Goal: Transaction & Acquisition: Book appointment/travel/reservation

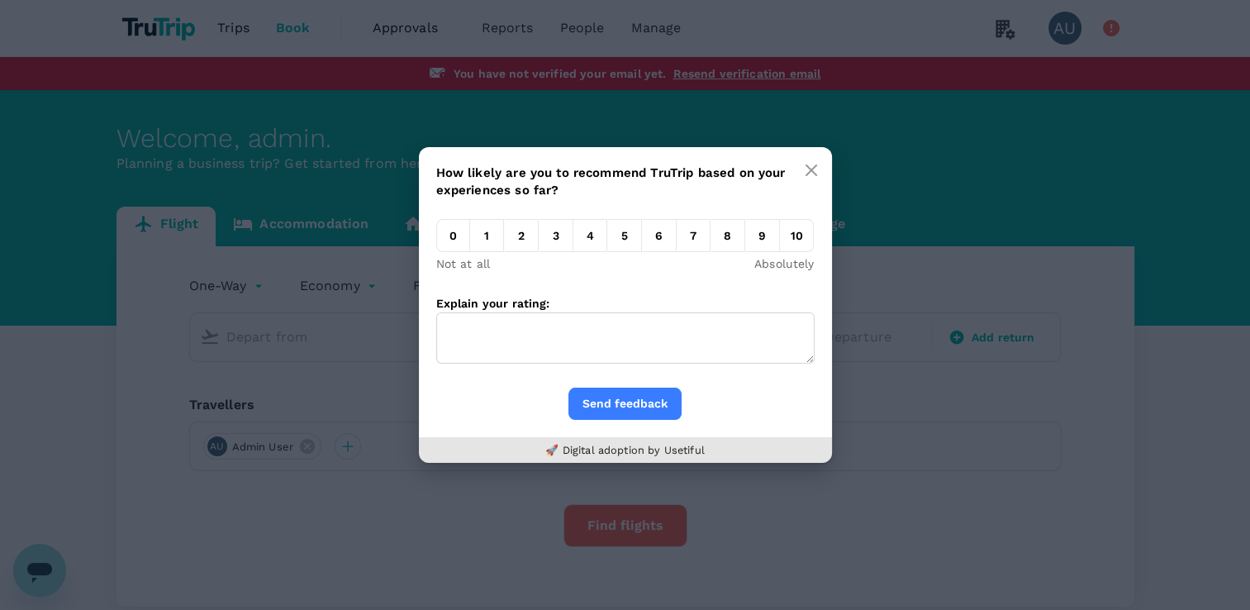
click at [802, 163] on button "button" at bounding box center [811, 170] width 33 height 33
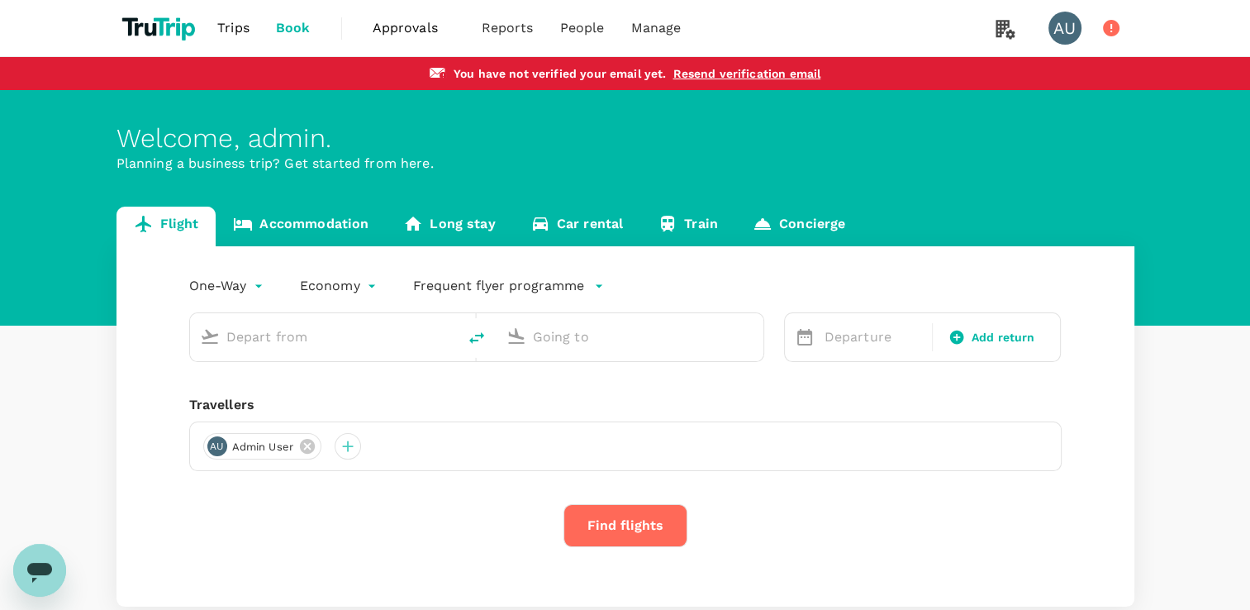
click at [431, 351] on div at bounding box center [320, 334] width 254 height 36
click at [345, 349] on input "text" at bounding box center [324, 337] width 196 height 26
click at [311, 393] on p "Indira Gandhi Intl" at bounding box center [348, 401] width 291 height 17
type input "del"
type input "[PERSON_NAME] Intl (DEL)"
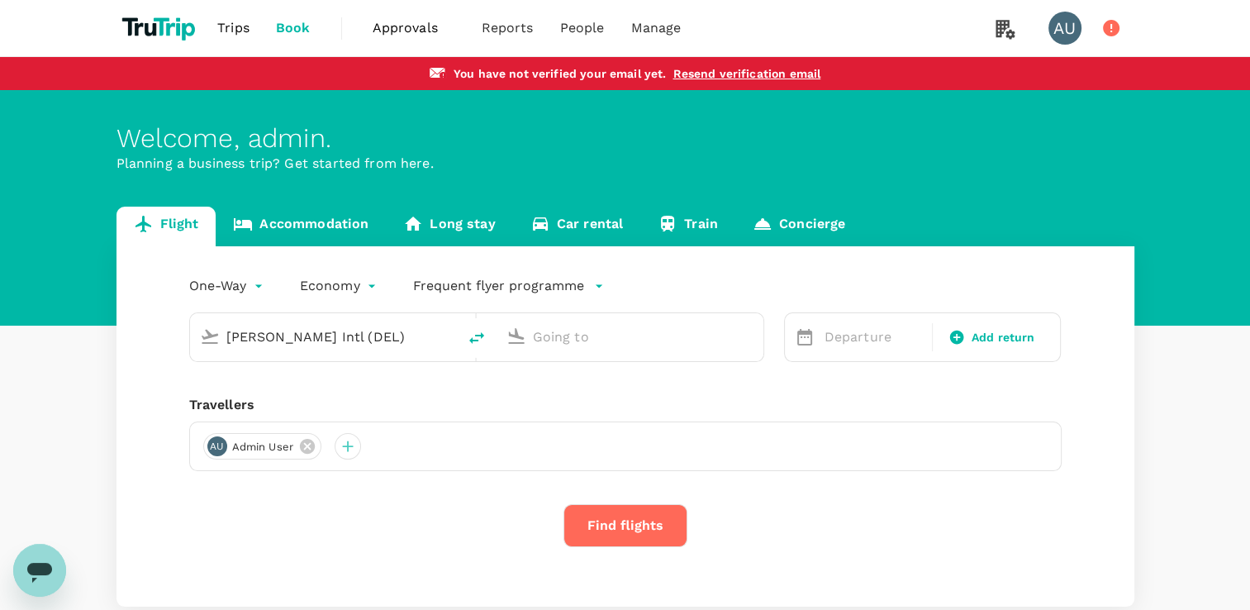
click at [549, 342] on input "text" at bounding box center [631, 337] width 196 height 26
click at [556, 400] on p "Singapore Changi" at bounding box center [656, 401] width 293 height 17
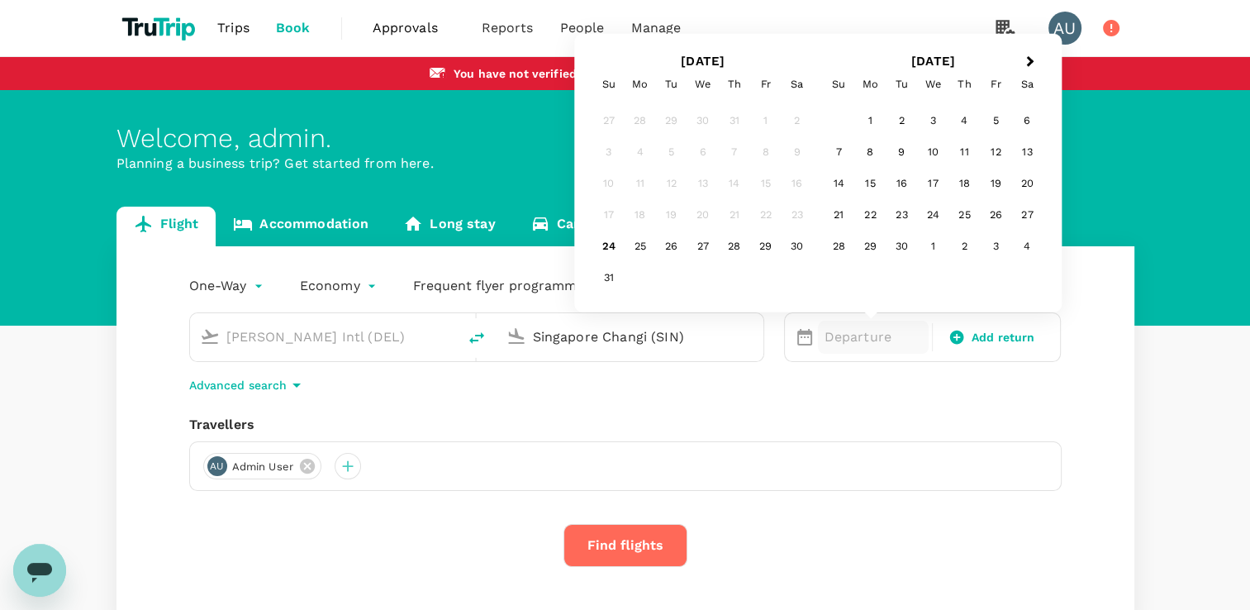
type input "Singapore Changi (SIN)"
click at [787, 255] on div "30" at bounding box center [797, 246] width 31 height 31
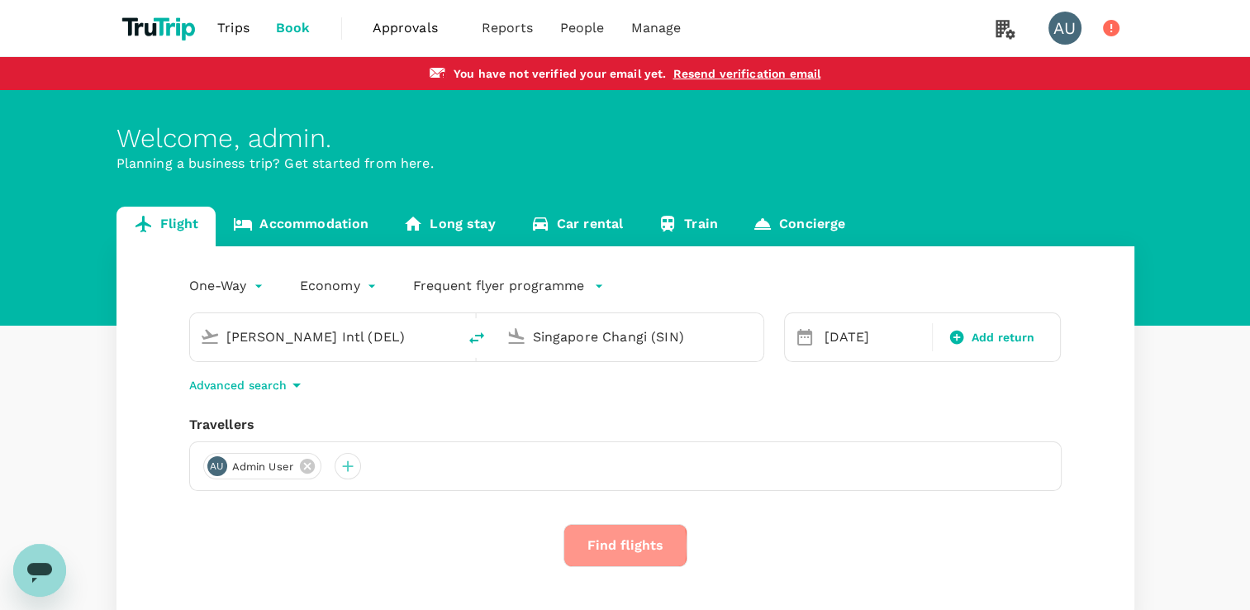
click at [589, 545] on button "Find flights" at bounding box center [626, 545] width 124 height 43
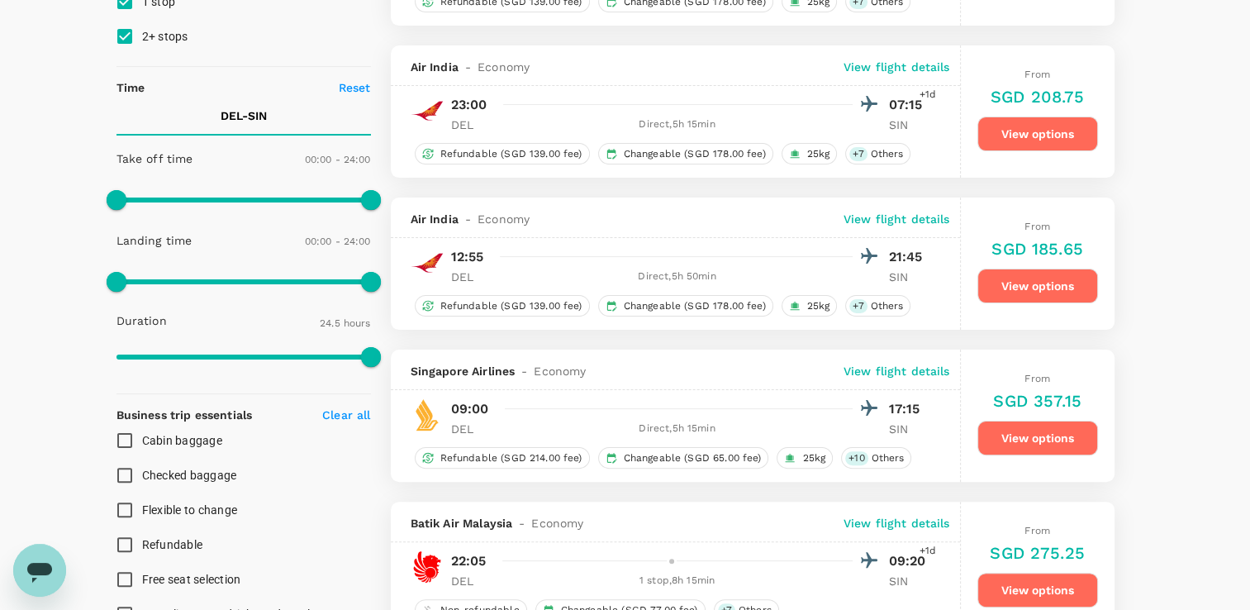
scroll to position [413, 0]
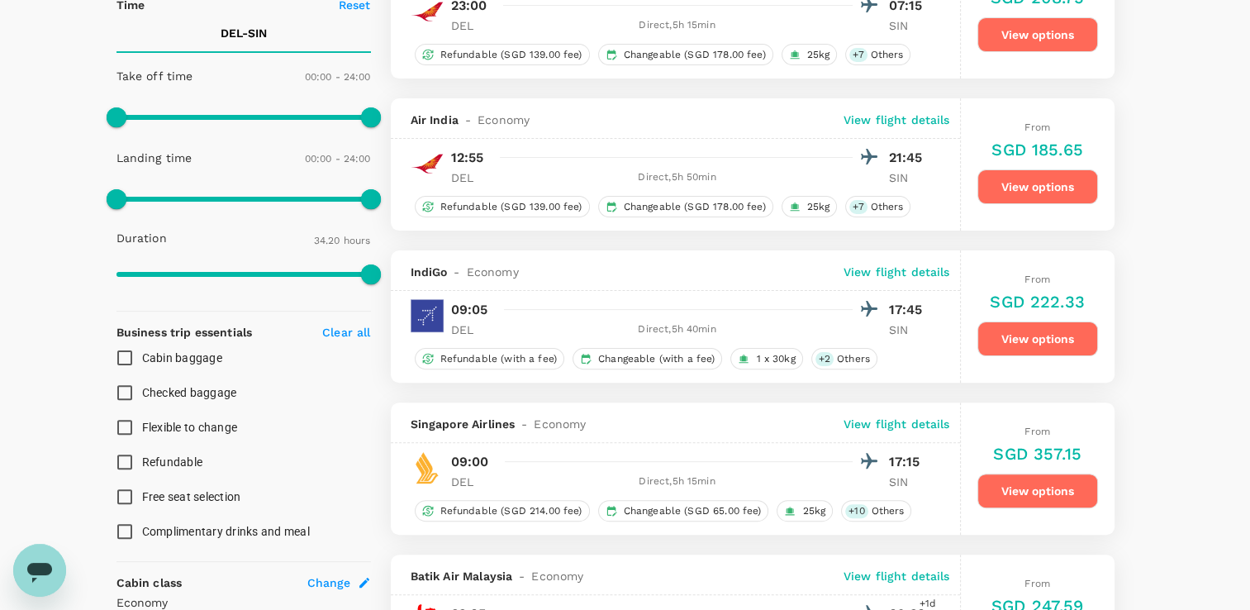
type input "2060"
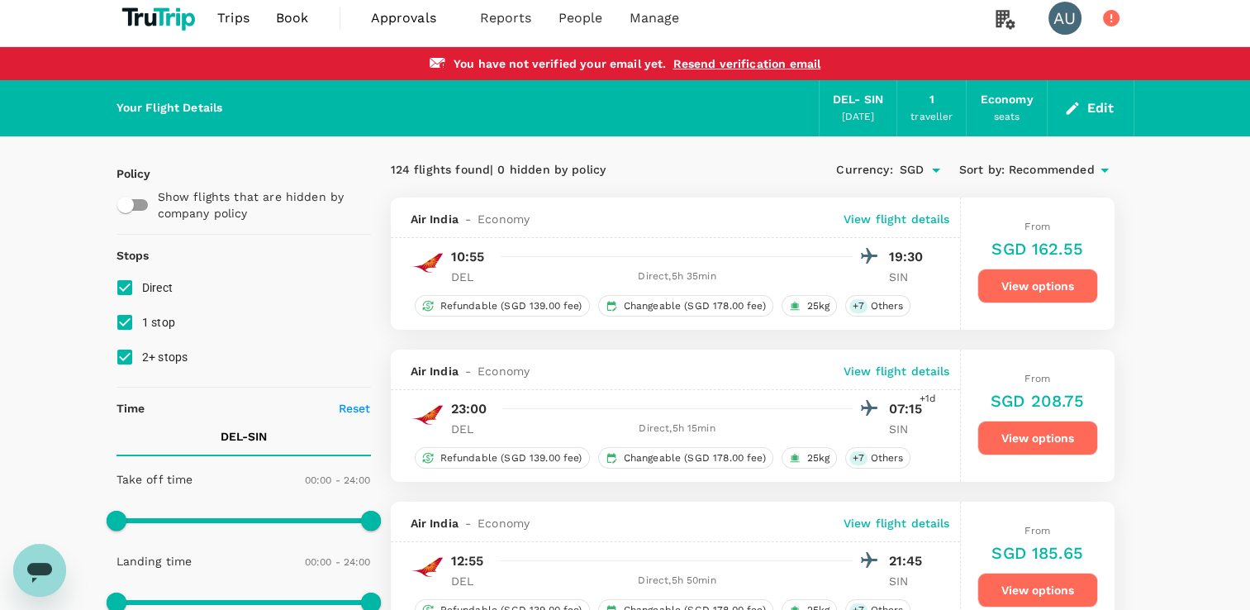
scroll to position [0, 0]
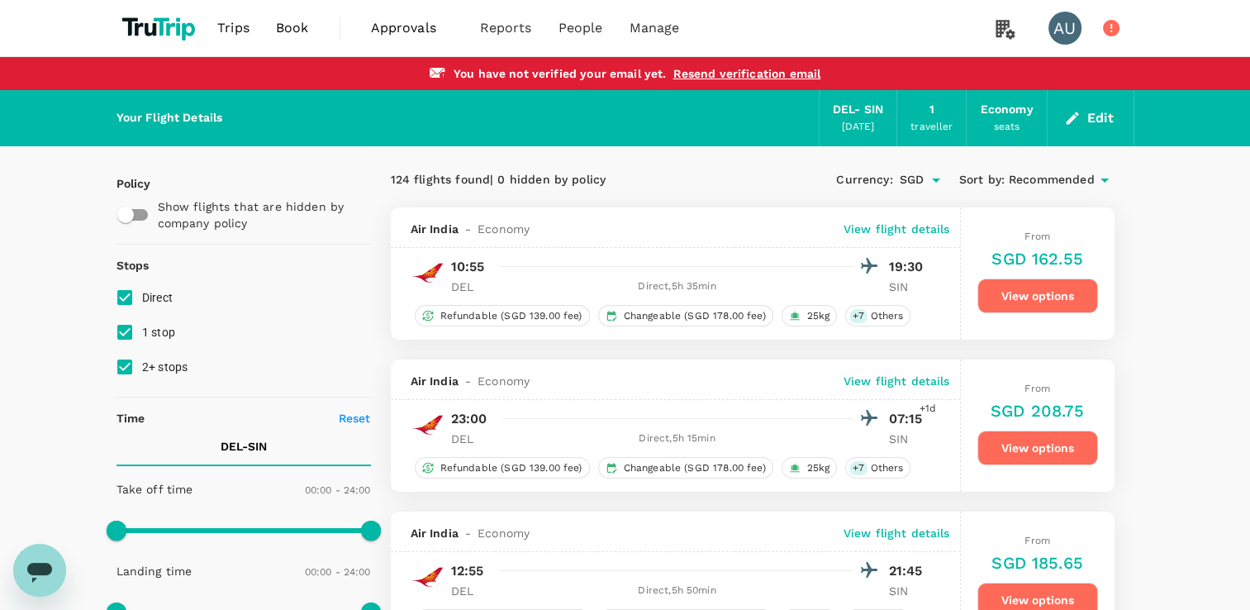
click at [995, 294] on button "View options" at bounding box center [1038, 295] width 121 height 35
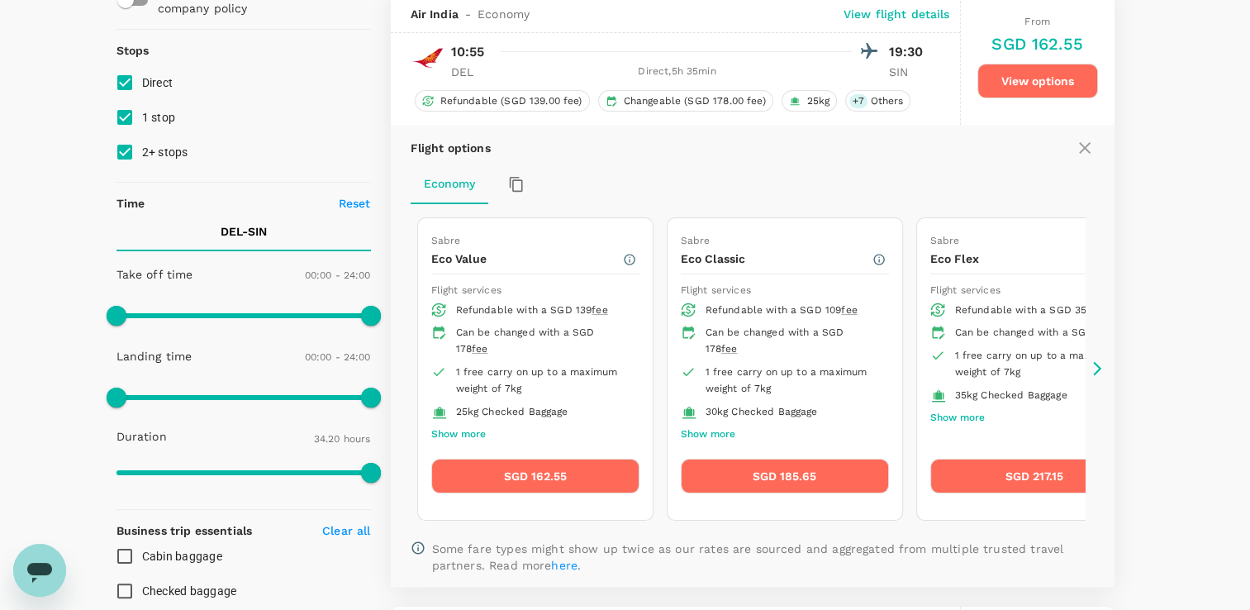
scroll to position [207, 0]
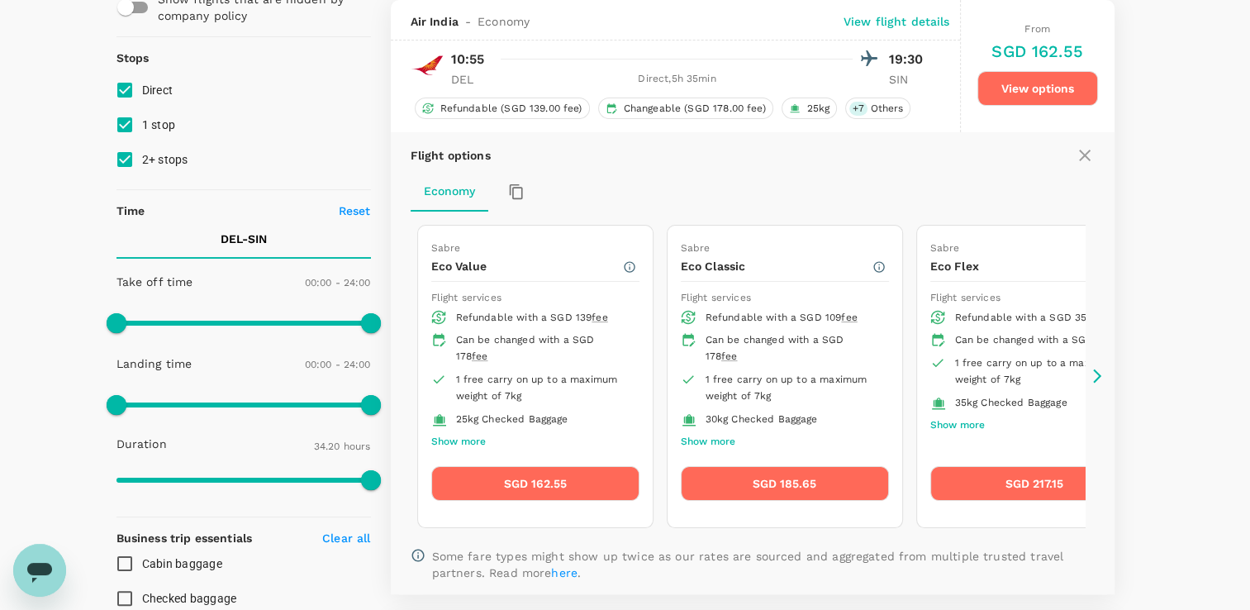
click at [1031, 85] on button "View options" at bounding box center [1038, 88] width 121 height 35
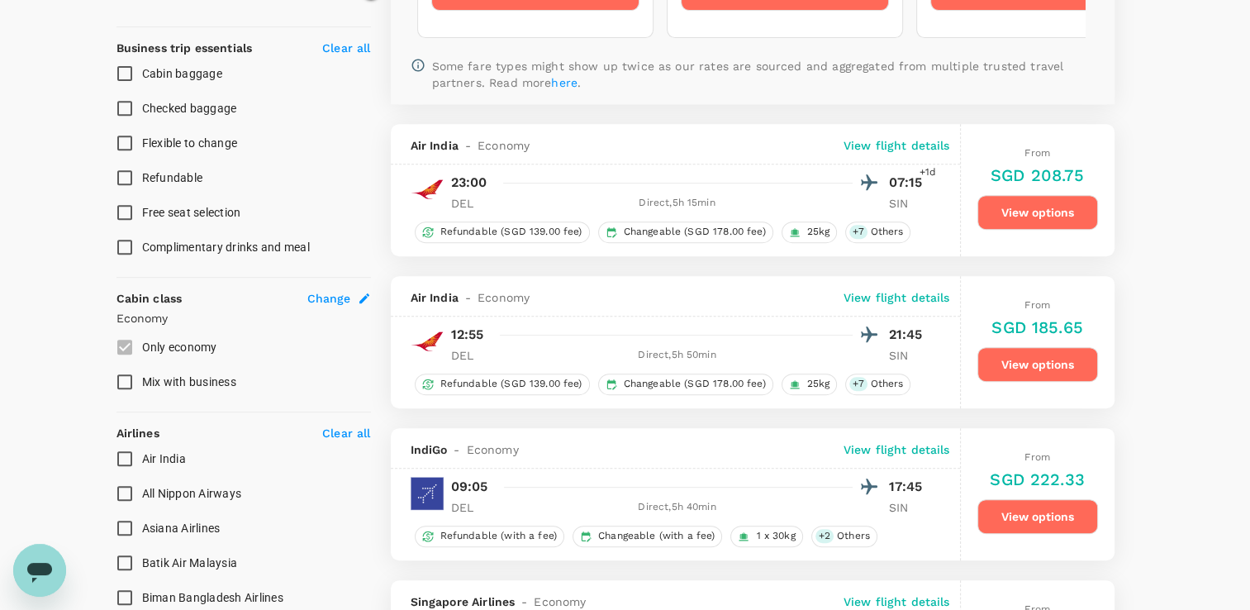
scroll to position [868, 0]
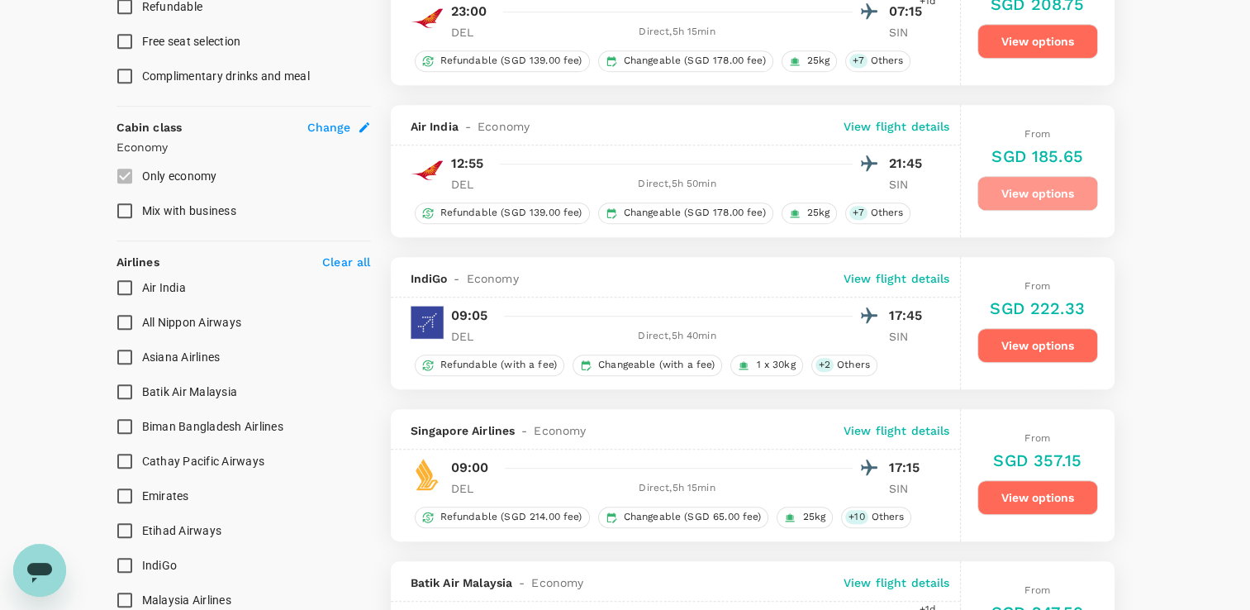
click at [1002, 178] on button "View options" at bounding box center [1038, 193] width 121 height 35
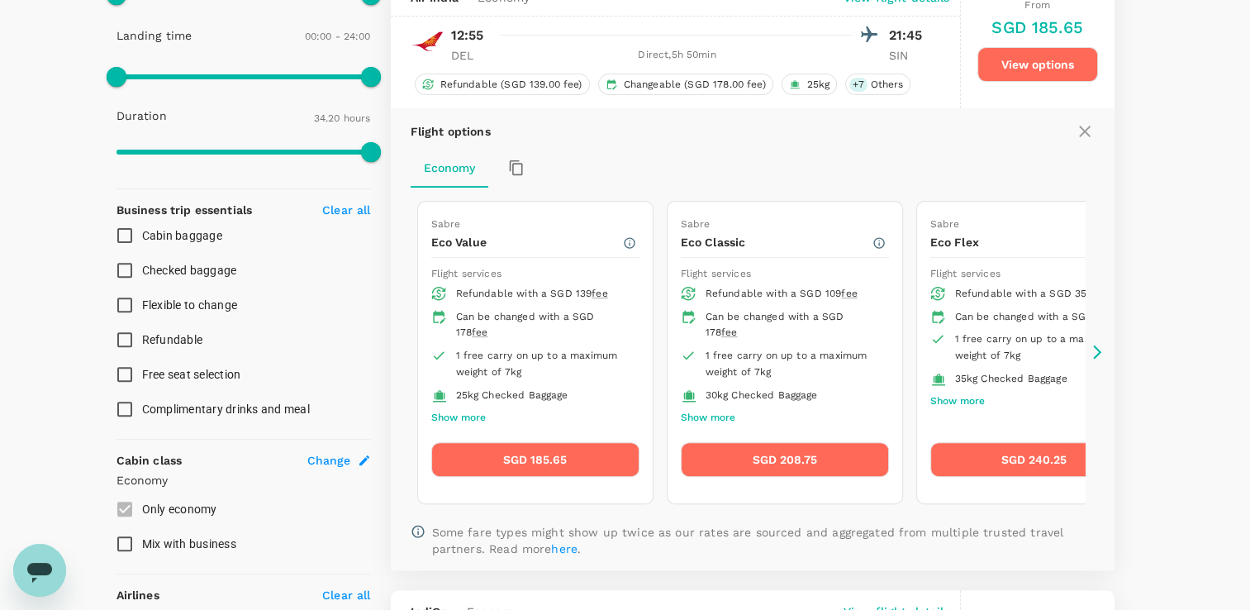
scroll to position [511, 0]
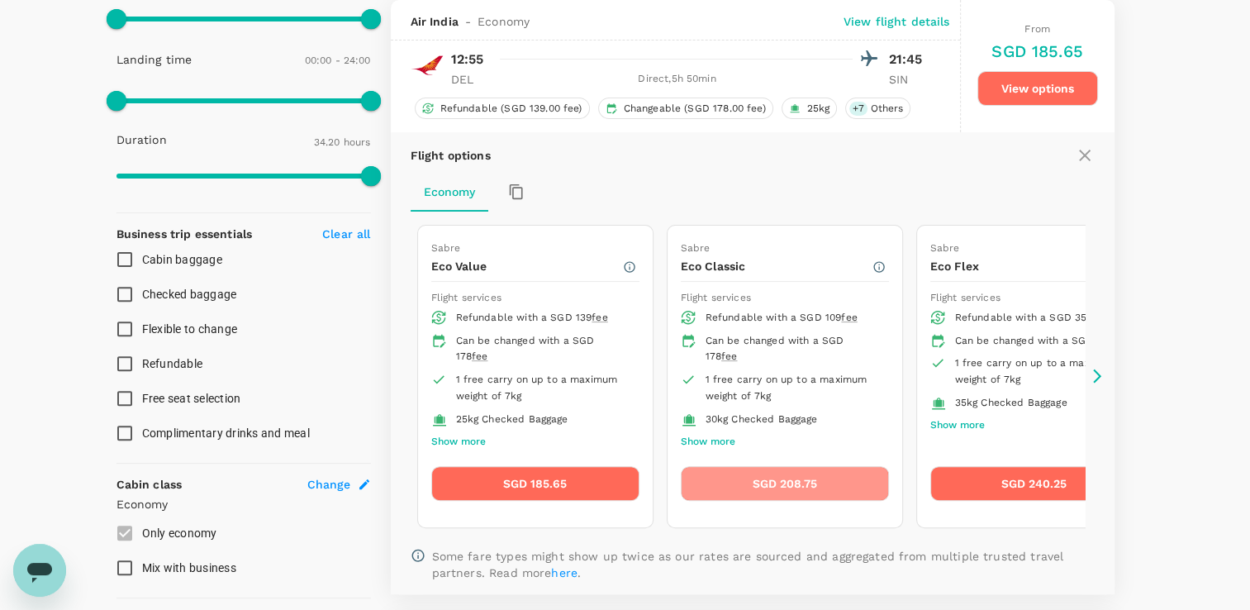
click at [735, 469] on button "SGD 208.75" at bounding box center [785, 483] width 208 height 35
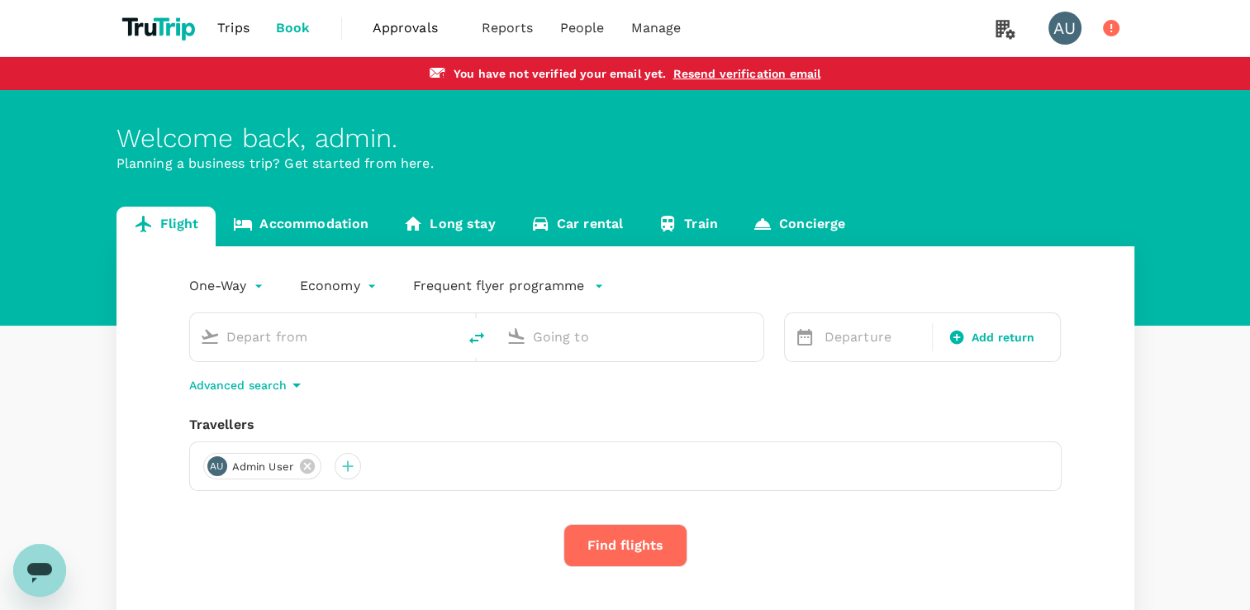
type input "[PERSON_NAME] Intl (DEL)"
type input "Singapore Changi (SIN)"
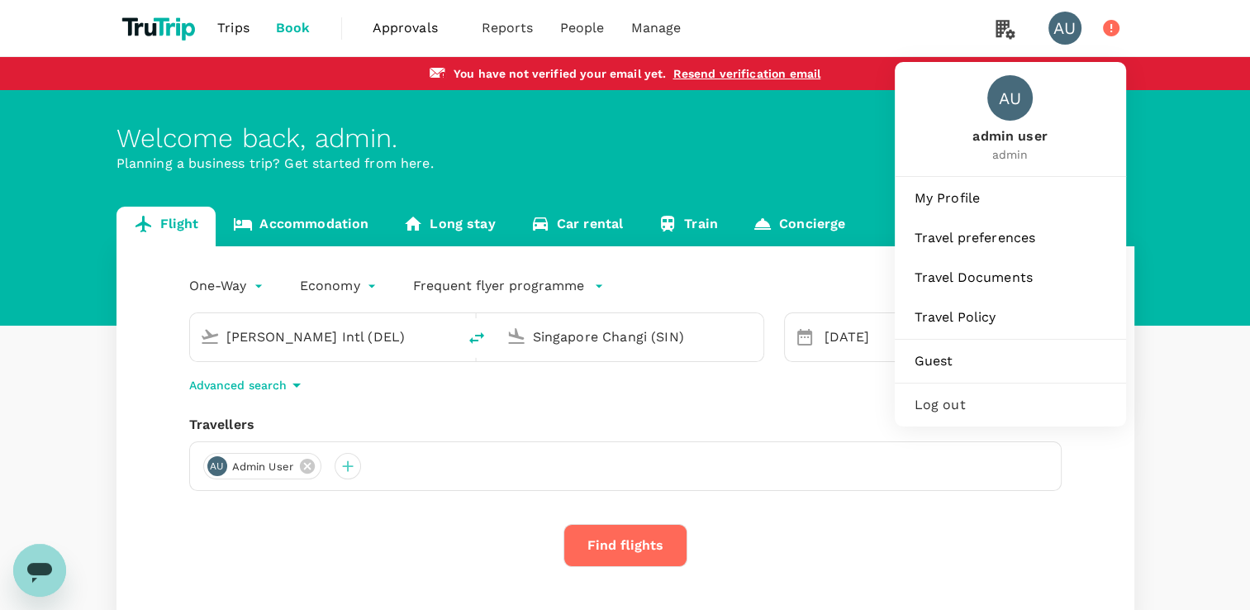
click at [955, 408] on span "Log out" at bounding box center [1011, 405] width 192 height 20
